Goal: Check status: Check status

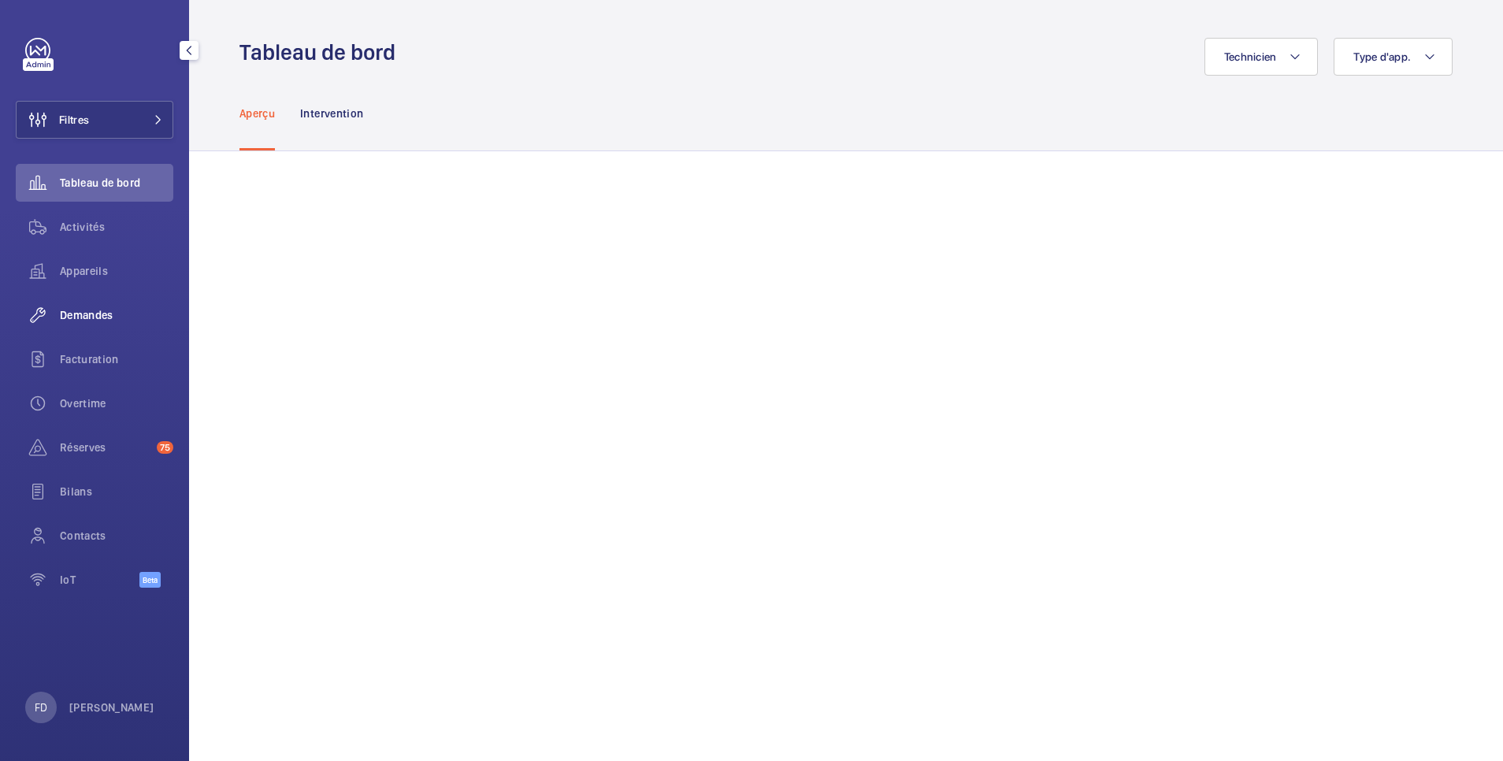
click at [105, 313] on span "Demandes" at bounding box center [116, 315] width 113 height 16
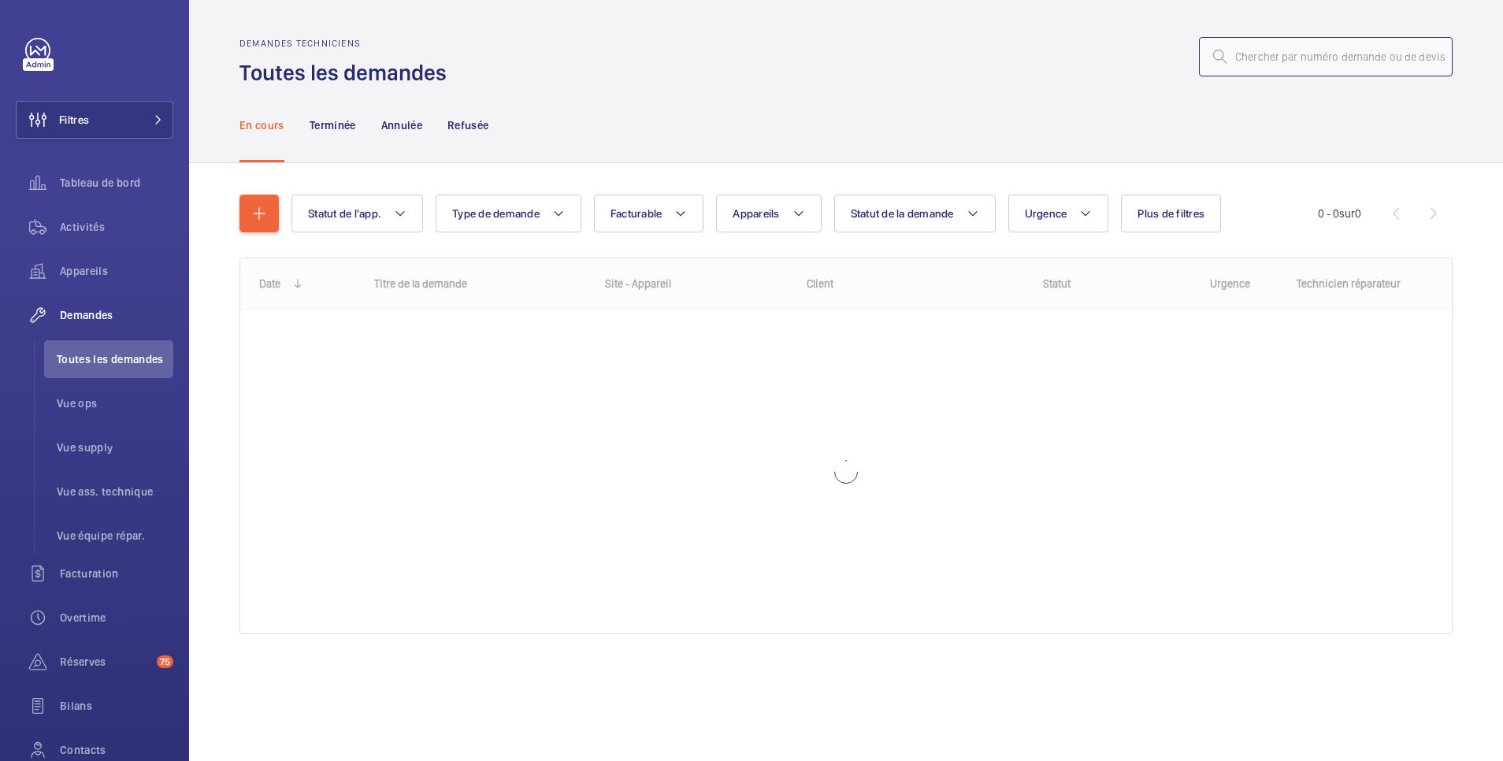
click at [1282, 68] on input "text" at bounding box center [1326, 56] width 254 height 39
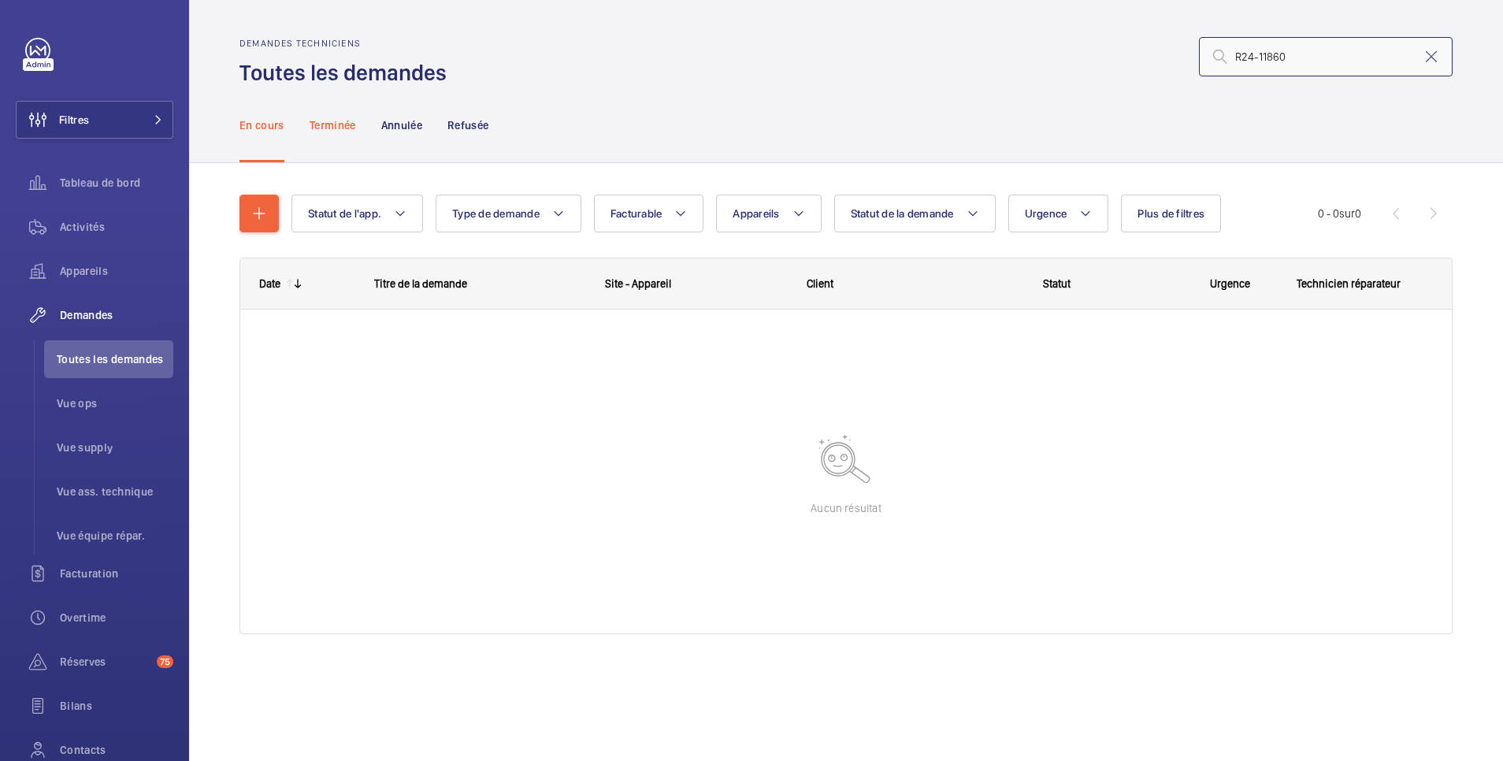
type input "R24-11860"
click at [330, 114] on div "Terminée" at bounding box center [333, 124] width 46 height 75
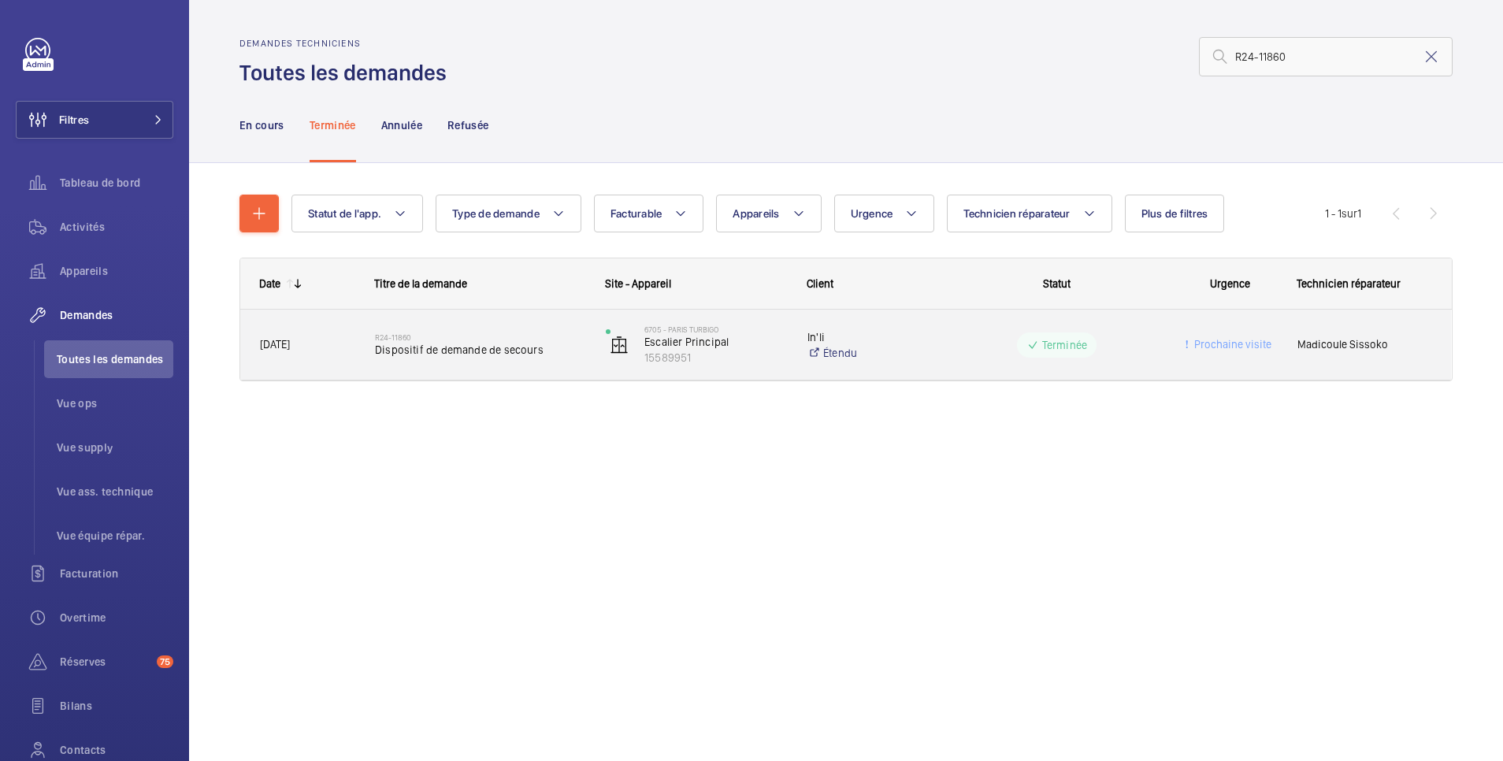
click at [1011, 335] on wm-front-pills-cell "Terminée" at bounding box center [1057, 344] width 210 height 25
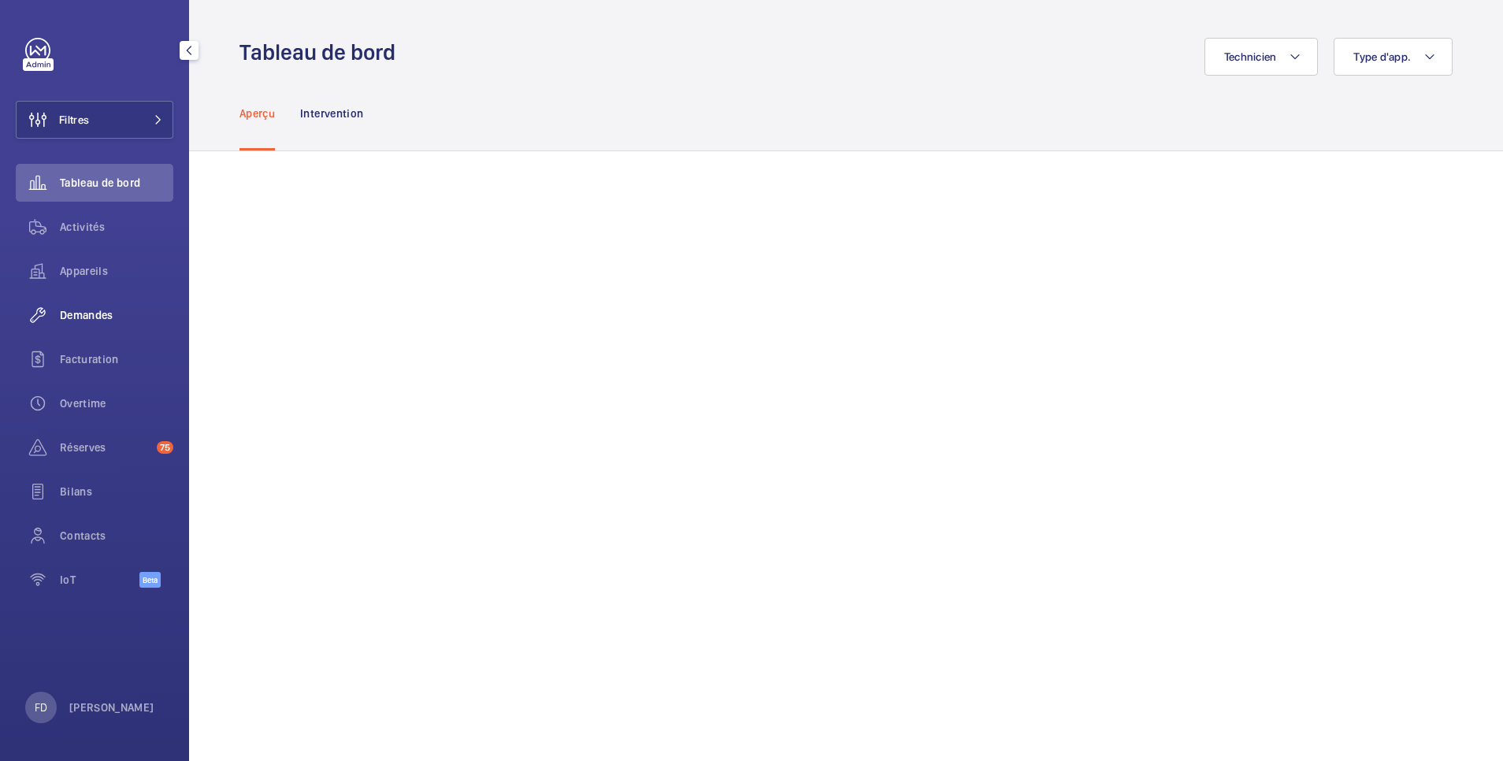
click at [90, 317] on span "Demandes" at bounding box center [116, 315] width 113 height 16
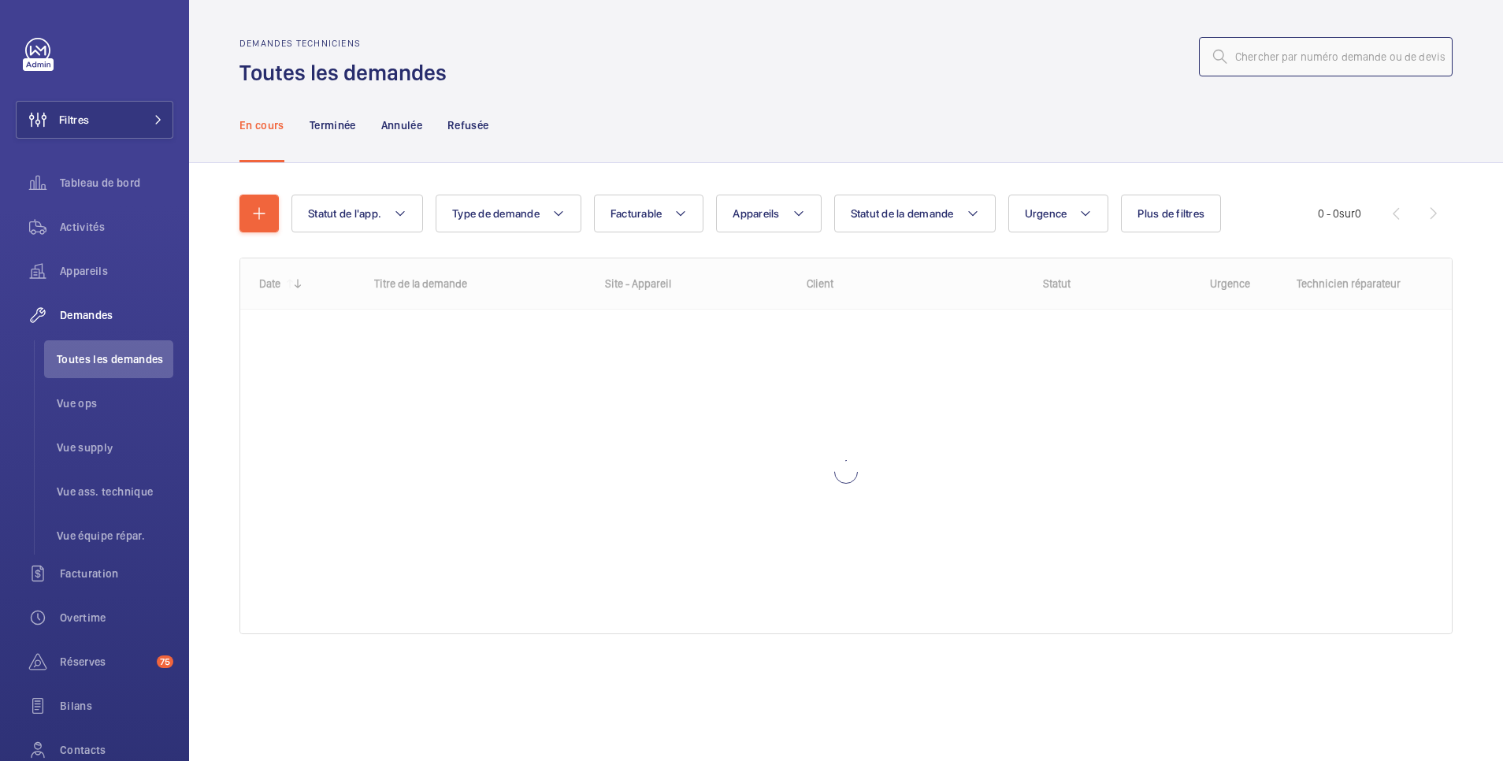
click at [1261, 54] on input "text" at bounding box center [1326, 56] width 254 height 39
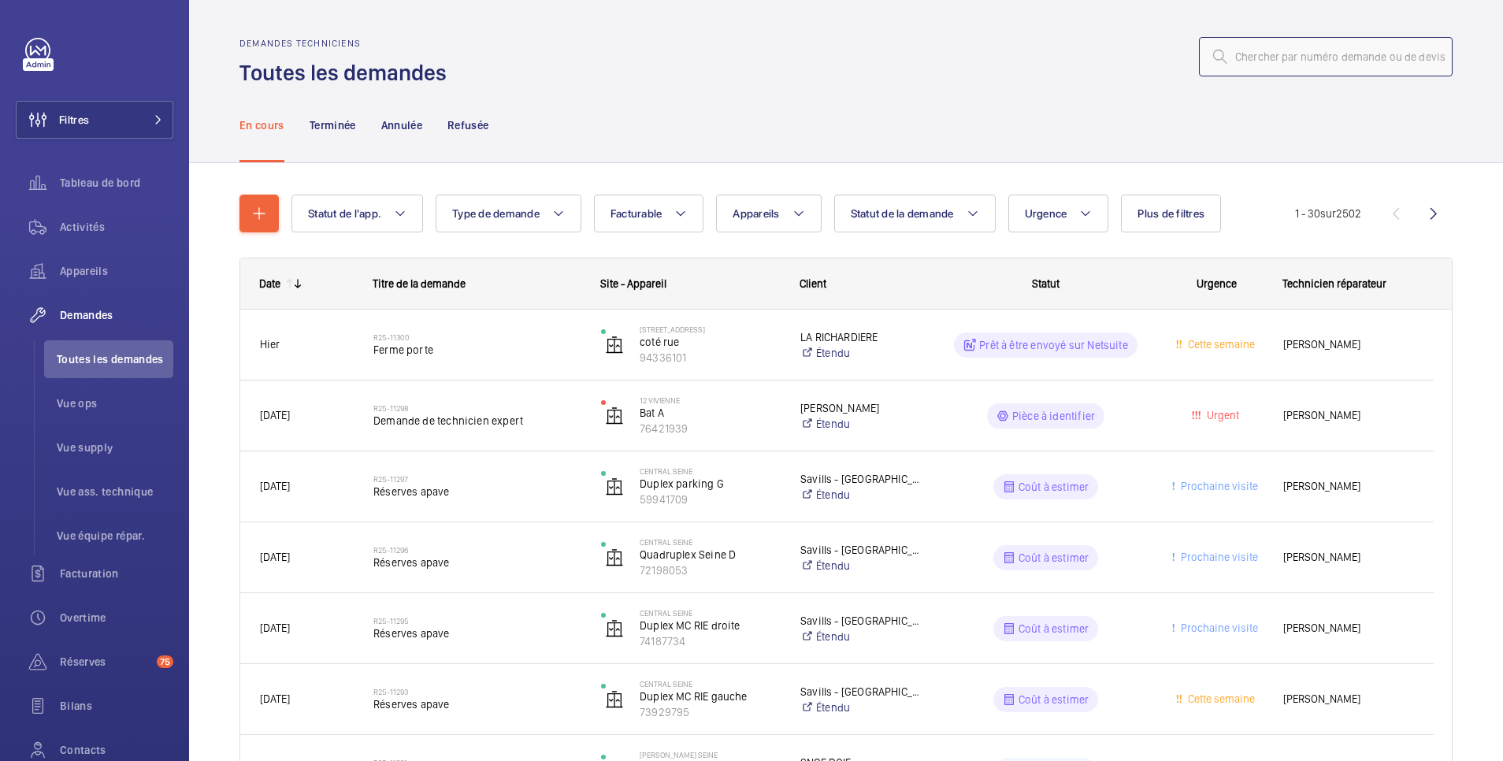
paste input "R24-13665"
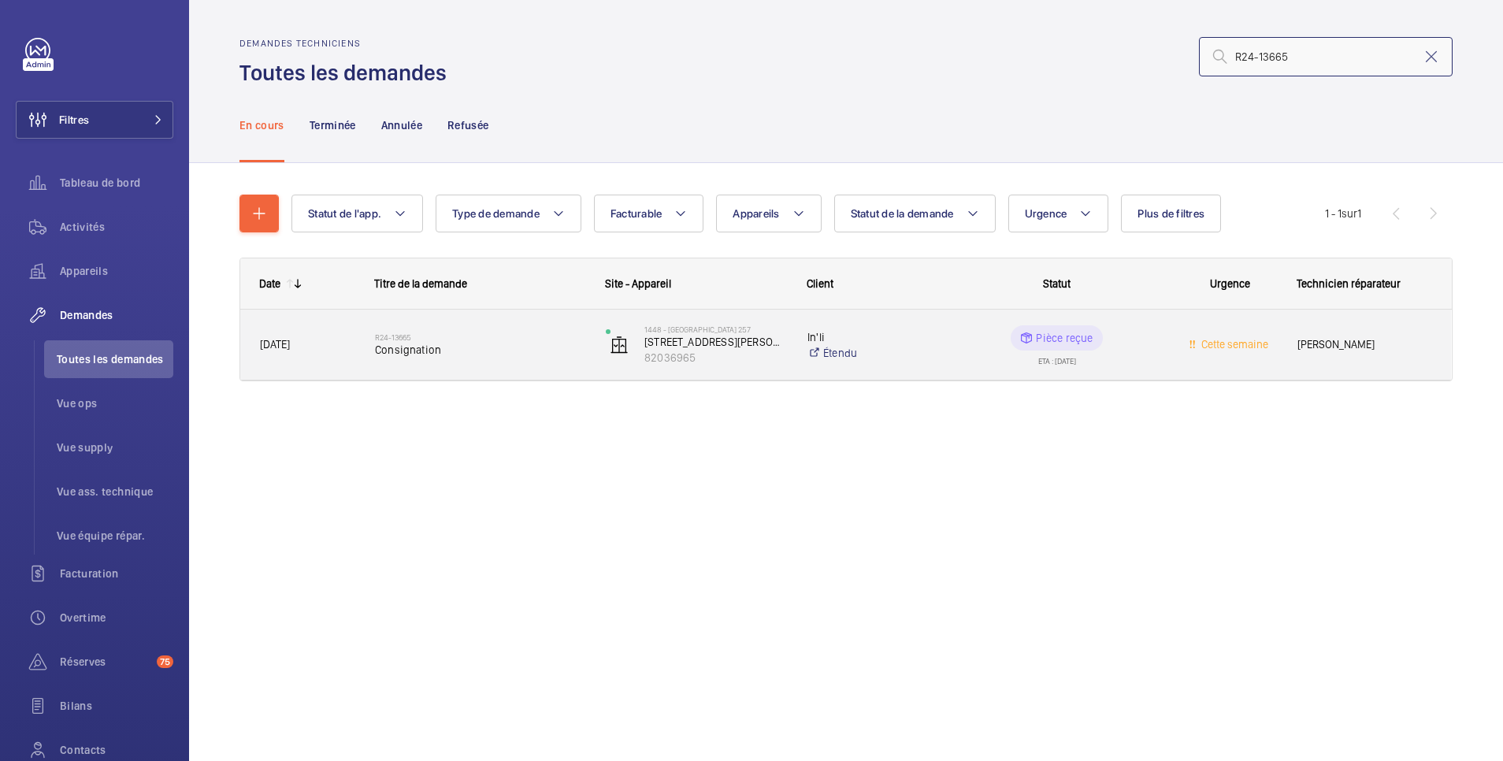
type input "R24-13665"
click at [1157, 356] on wm-front-pills-cell "Pièce reçue ETA : [DATE]" at bounding box center [1057, 344] width 210 height 39
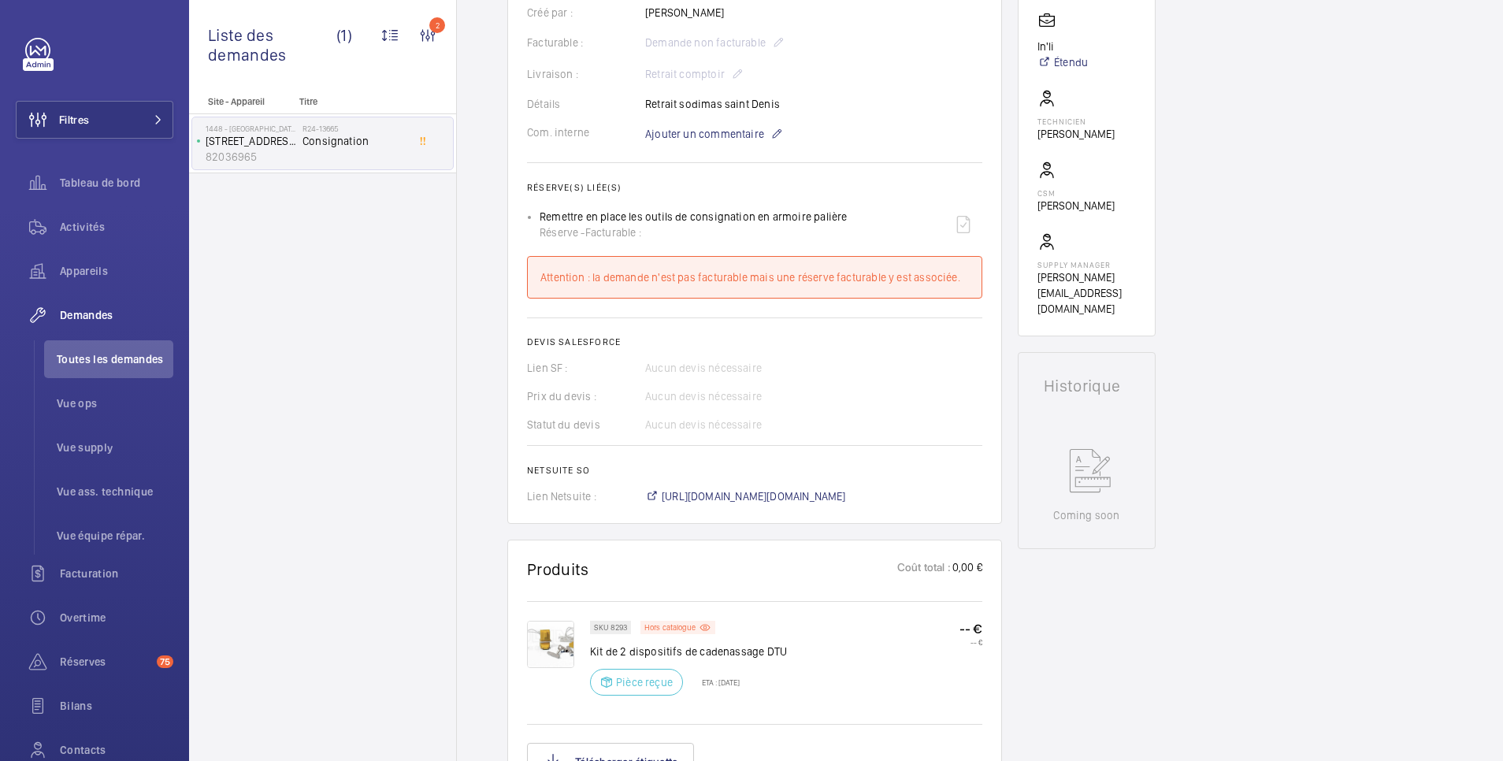
scroll to position [108, 0]
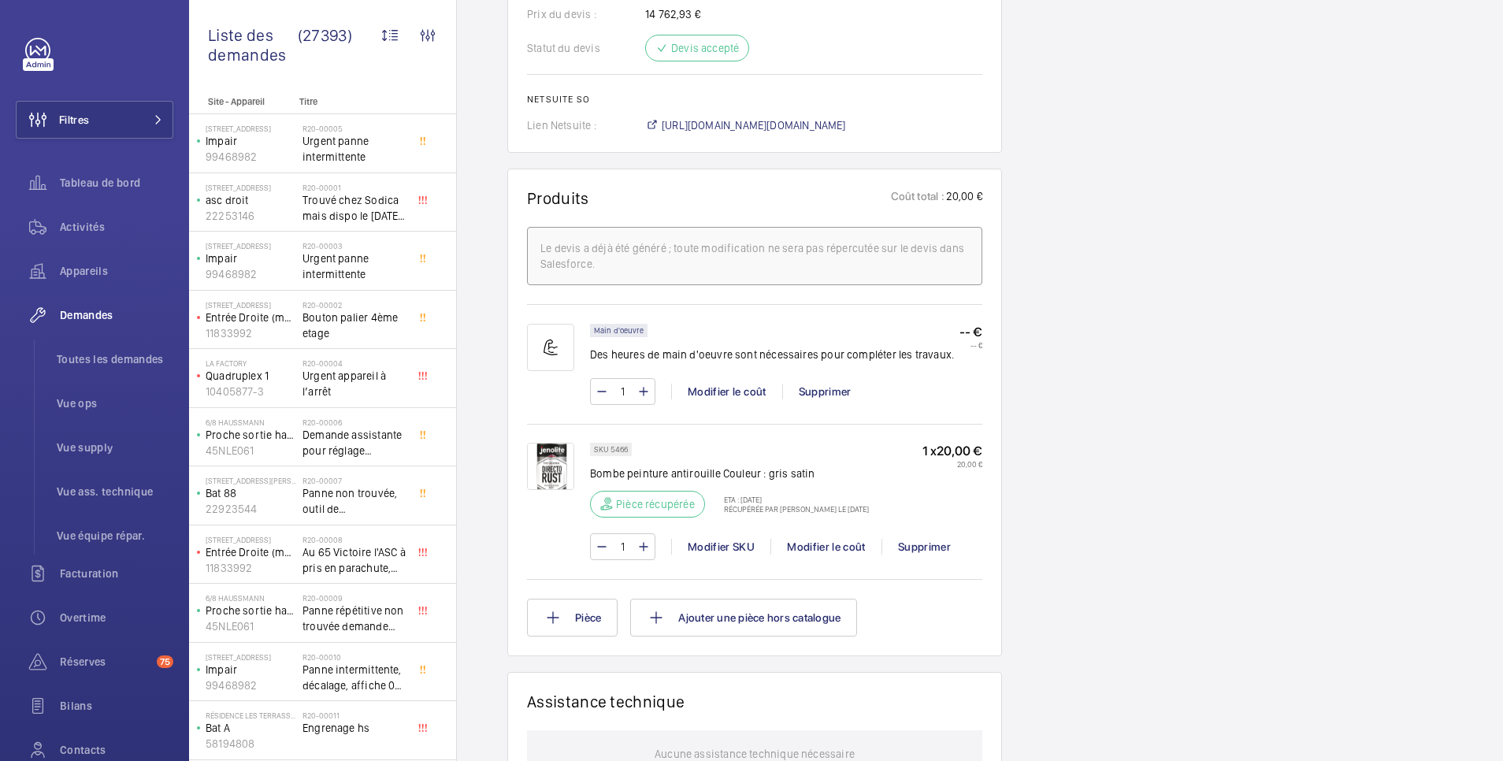
scroll to position [630, 0]
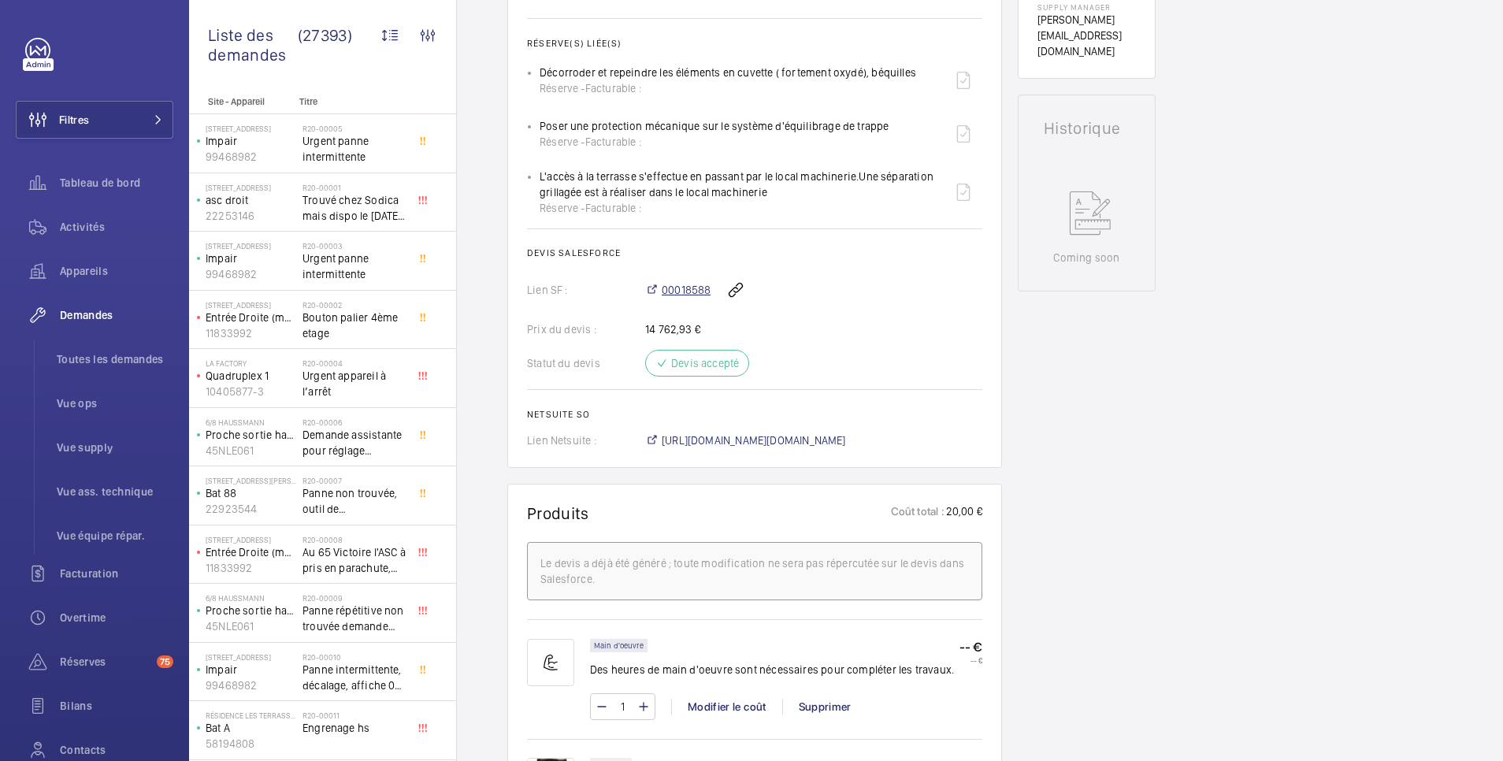
click at [680, 287] on span "00018588" at bounding box center [686, 290] width 49 height 16
